Goal: Browse casually

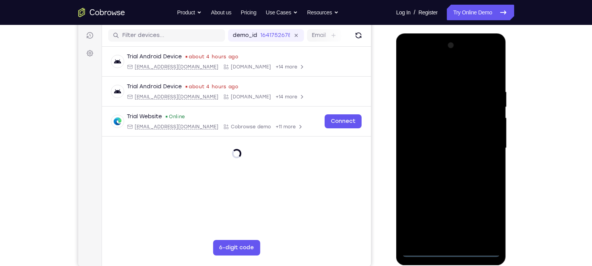
click at [450, 250] on div at bounding box center [451, 148] width 98 height 218
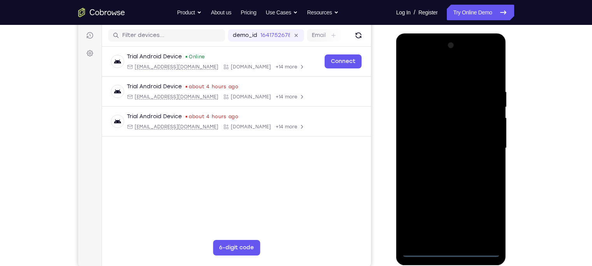
click at [480, 217] on div at bounding box center [451, 148] width 98 height 218
click at [444, 73] on div at bounding box center [451, 148] width 98 height 218
click at [480, 146] on div at bounding box center [451, 148] width 98 height 218
click at [444, 161] on div at bounding box center [451, 148] width 98 height 218
click at [433, 142] on div at bounding box center [451, 148] width 98 height 218
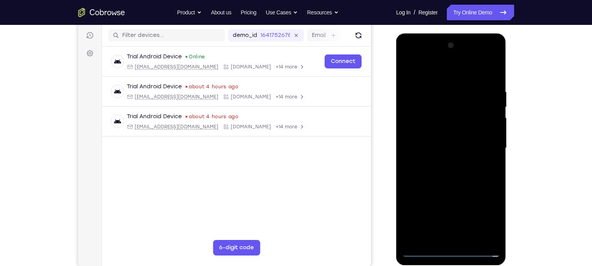
click at [430, 135] on div at bounding box center [451, 148] width 98 height 218
click at [427, 146] on div at bounding box center [451, 148] width 98 height 218
drag, startPoint x: 427, startPoint y: 146, endPoint x: 447, endPoint y: 163, distance: 25.9
click at [447, 163] on div at bounding box center [451, 148] width 98 height 218
click at [456, 185] on div at bounding box center [451, 148] width 98 height 218
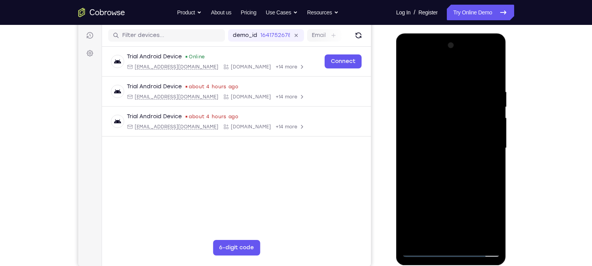
drag, startPoint x: 443, startPoint y: 68, endPoint x: 440, endPoint y: -3, distance: 70.9
click at [440, 33] on html "Online web based iOS Simulators and Android Emulators. Run iPhone, iPad, Mobile…" at bounding box center [451, 149] width 111 height 233
click at [467, 241] on div at bounding box center [451, 148] width 98 height 218
click at [450, 189] on div at bounding box center [451, 148] width 98 height 218
click at [422, 251] on div at bounding box center [451, 148] width 98 height 218
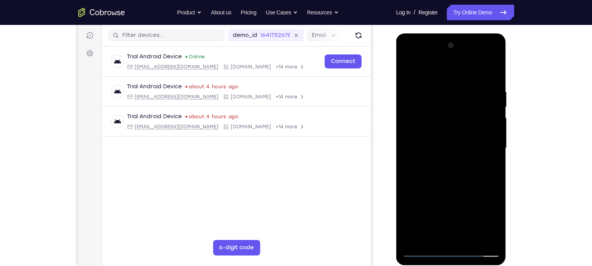
click at [441, 92] on div at bounding box center [451, 148] width 98 height 218
click at [480, 239] on div at bounding box center [451, 148] width 98 height 218
click at [444, 234] on div at bounding box center [451, 148] width 98 height 218
click at [423, 250] on div at bounding box center [451, 148] width 98 height 218
click at [488, 237] on div at bounding box center [451, 148] width 98 height 218
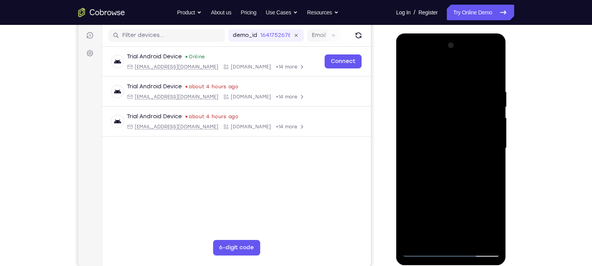
click at [422, 251] on div at bounding box center [451, 148] width 98 height 218
drag, startPoint x: 452, startPoint y: 196, endPoint x: 454, endPoint y: 146, distance: 49.9
click at [454, 146] on div at bounding box center [451, 148] width 98 height 218
click at [469, 237] on div at bounding box center [451, 148] width 98 height 218
click at [422, 254] on div at bounding box center [451, 148] width 98 height 218
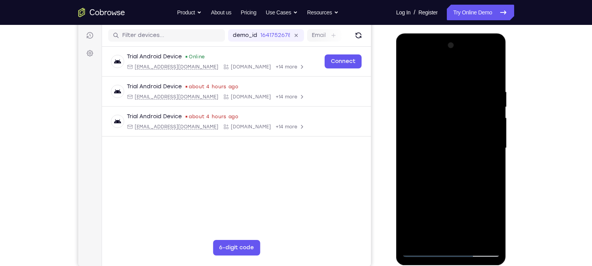
click at [472, 243] on div at bounding box center [451, 148] width 98 height 218
click at [458, 191] on div at bounding box center [451, 148] width 98 height 218
click at [421, 72] on div at bounding box center [451, 148] width 98 height 218
click at [414, 80] on div at bounding box center [451, 148] width 98 height 218
click at [431, 235] on div at bounding box center [451, 148] width 98 height 218
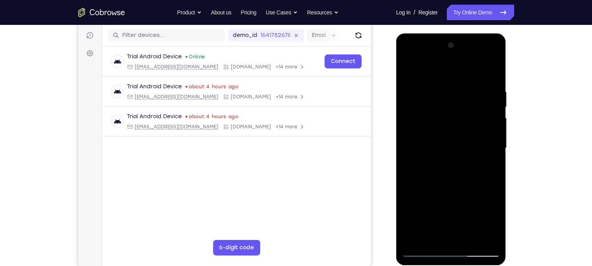
click at [423, 252] on div at bounding box center [451, 148] width 98 height 218
click at [485, 237] on div at bounding box center [451, 148] width 98 height 218
click at [422, 253] on div at bounding box center [451, 148] width 98 height 218
click at [471, 236] on div at bounding box center [451, 148] width 98 height 218
click at [450, 192] on div at bounding box center [451, 148] width 98 height 218
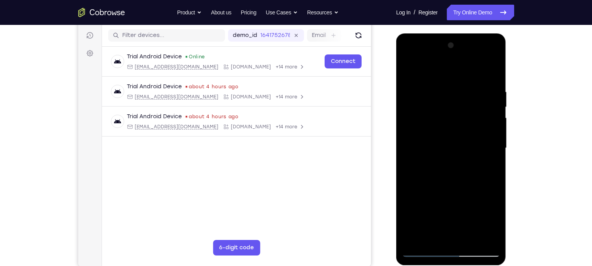
click at [488, 168] on div at bounding box center [451, 148] width 98 height 218
click at [407, 71] on div at bounding box center [451, 148] width 98 height 218
click at [445, 96] on div at bounding box center [451, 148] width 98 height 218
click at [433, 179] on div at bounding box center [451, 148] width 98 height 218
click at [405, 69] on div at bounding box center [451, 148] width 98 height 218
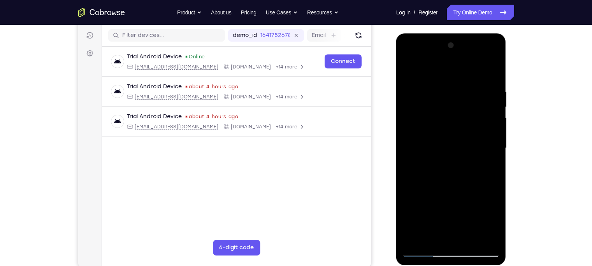
click at [463, 84] on div at bounding box center [451, 148] width 98 height 218
click at [483, 238] on div at bounding box center [451, 148] width 98 height 218
click at [489, 71] on div at bounding box center [451, 148] width 98 height 218
